Goal: Check status: Check status

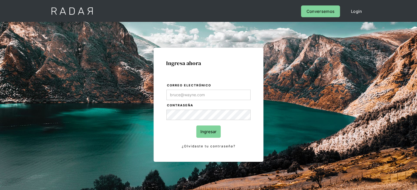
click at [213, 95] on input "Correo electrónico" at bounding box center [208, 95] width 84 height 10
type input "[PERSON_NAME][EMAIL_ADDRESS][PERSON_NAME][DOMAIN_NAME]"
click at [207, 131] on input "Ingresar" at bounding box center [208, 132] width 24 height 12
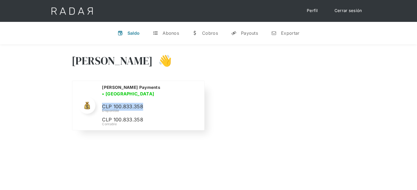
drag, startPoint x: 145, startPoint y: 104, endPoint x: 101, endPoint y: 102, distance: 43.9
click at [101, 102] on div "Monnet Payments • Conectada • Desconectada CLP 100.833.358 Disponible CLP 100.8…" at bounding box center [137, 105] width 131 height 49
copy p "CLP 100.833.358"
